Goal: Check status: Check status

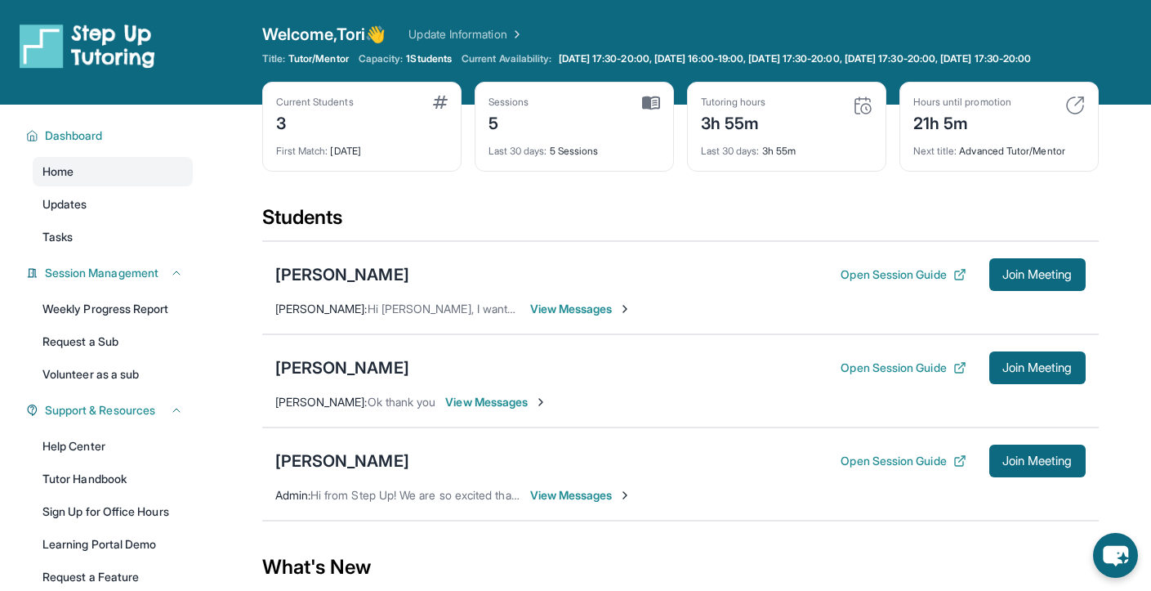
click at [649, 110] on img at bounding box center [651, 103] width 18 height 15
click at [650, 132] on div "Sessions 5" at bounding box center [575, 115] width 172 height 39
click at [650, 110] on img at bounding box center [651, 103] width 18 height 15
click at [494, 109] on div "Sessions" at bounding box center [509, 102] width 41 height 13
click at [494, 135] on div "5" at bounding box center [509, 122] width 41 height 26
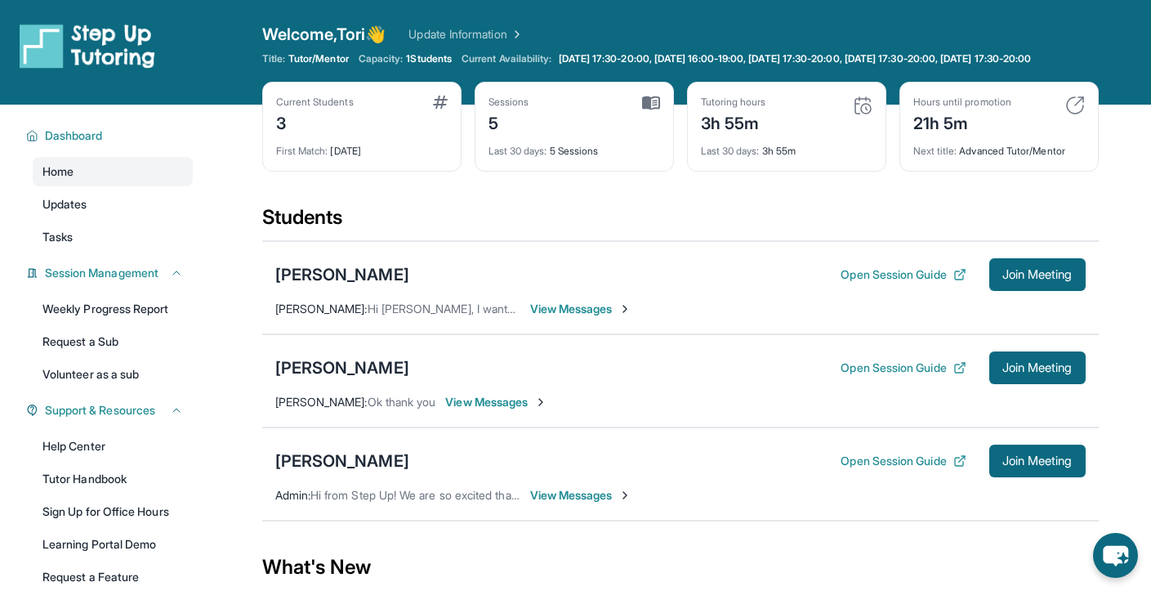
click at [497, 157] on span "Last 30 days :" at bounding box center [518, 151] width 59 height 12
click at [566, 158] on div "Last 30 days : 5 Sessions" at bounding box center [575, 146] width 172 height 23
click at [129, 215] on link "Updates" at bounding box center [113, 204] width 160 height 29
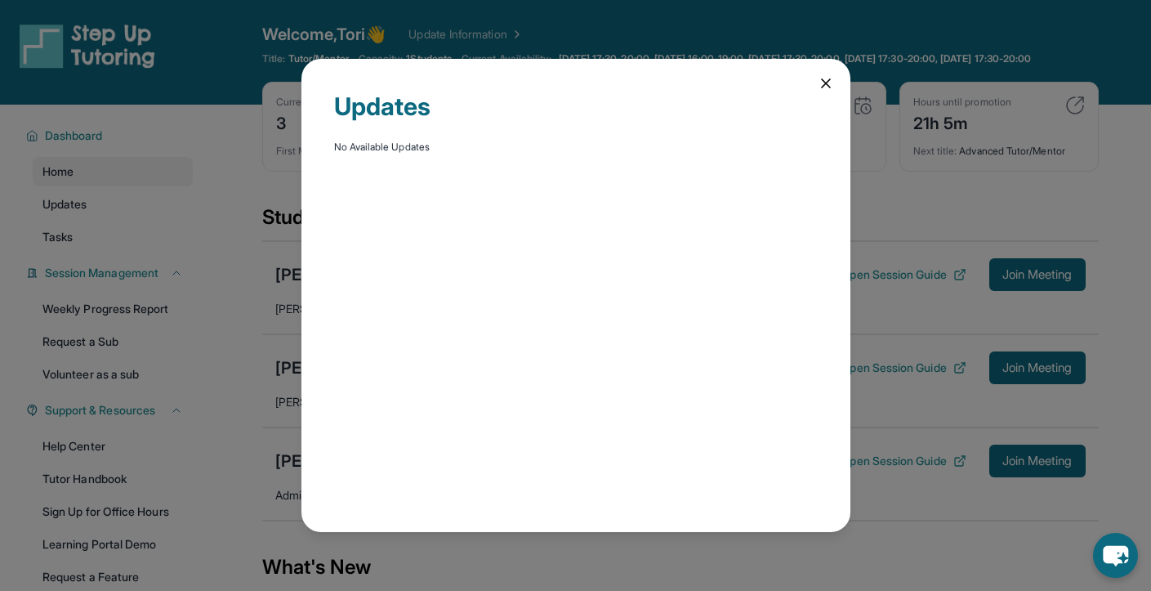
click at [126, 219] on div "Updates No Available Updates" at bounding box center [575, 295] width 1151 height 591
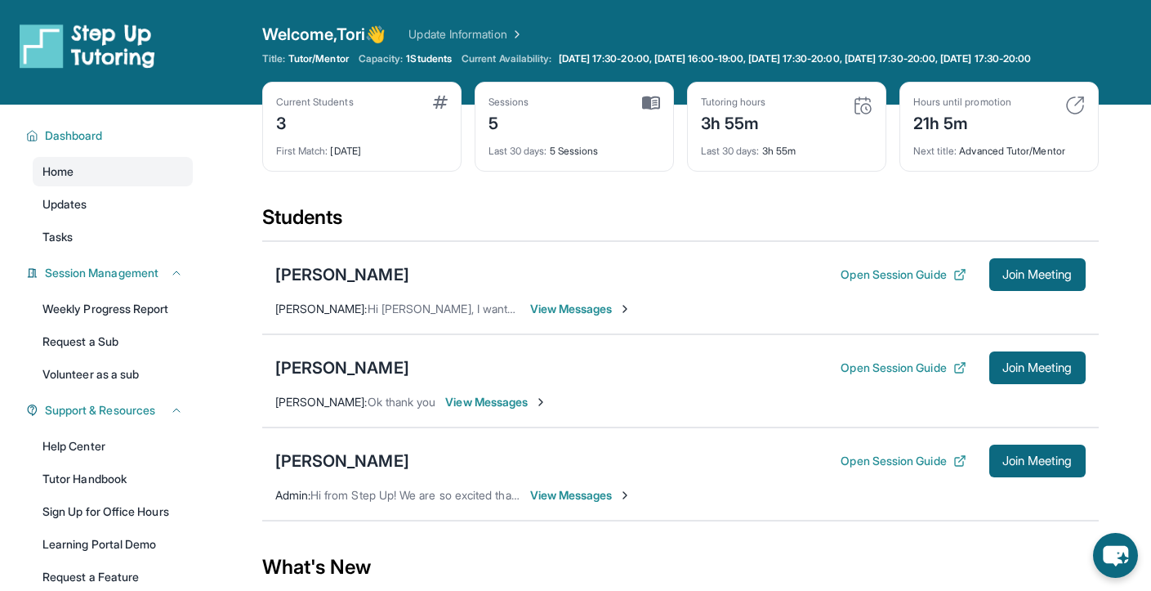
click at [940, 132] on div "21h 5m" at bounding box center [963, 122] width 98 height 26
click at [771, 158] on div "Last 30 days : 3h 55m" at bounding box center [787, 146] width 172 height 23
drag, startPoint x: 767, startPoint y: 139, endPoint x: 787, endPoint y: 132, distance: 20.7
click at [766, 135] on div "3h 55m" at bounding box center [733, 122] width 65 height 26
click at [867, 115] on img at bounding box center [863, 106] width 20 height 20
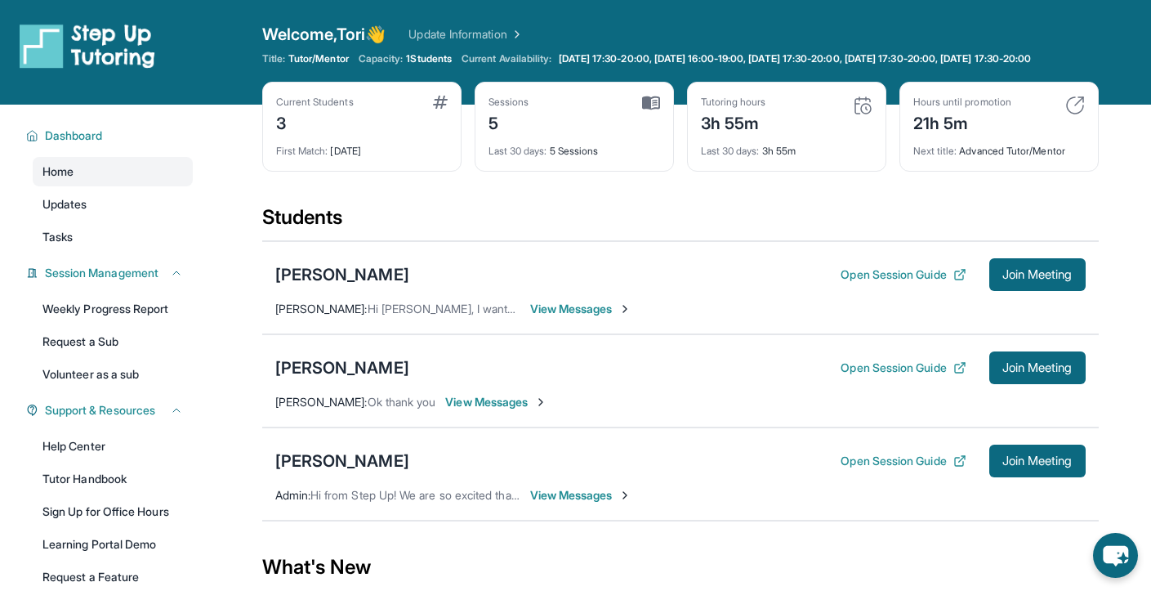
click at [855, 115] on img at bounding box center [863, 106] width 20 height 20
